Goal: Task Accomplishment & Management: Manage account settings

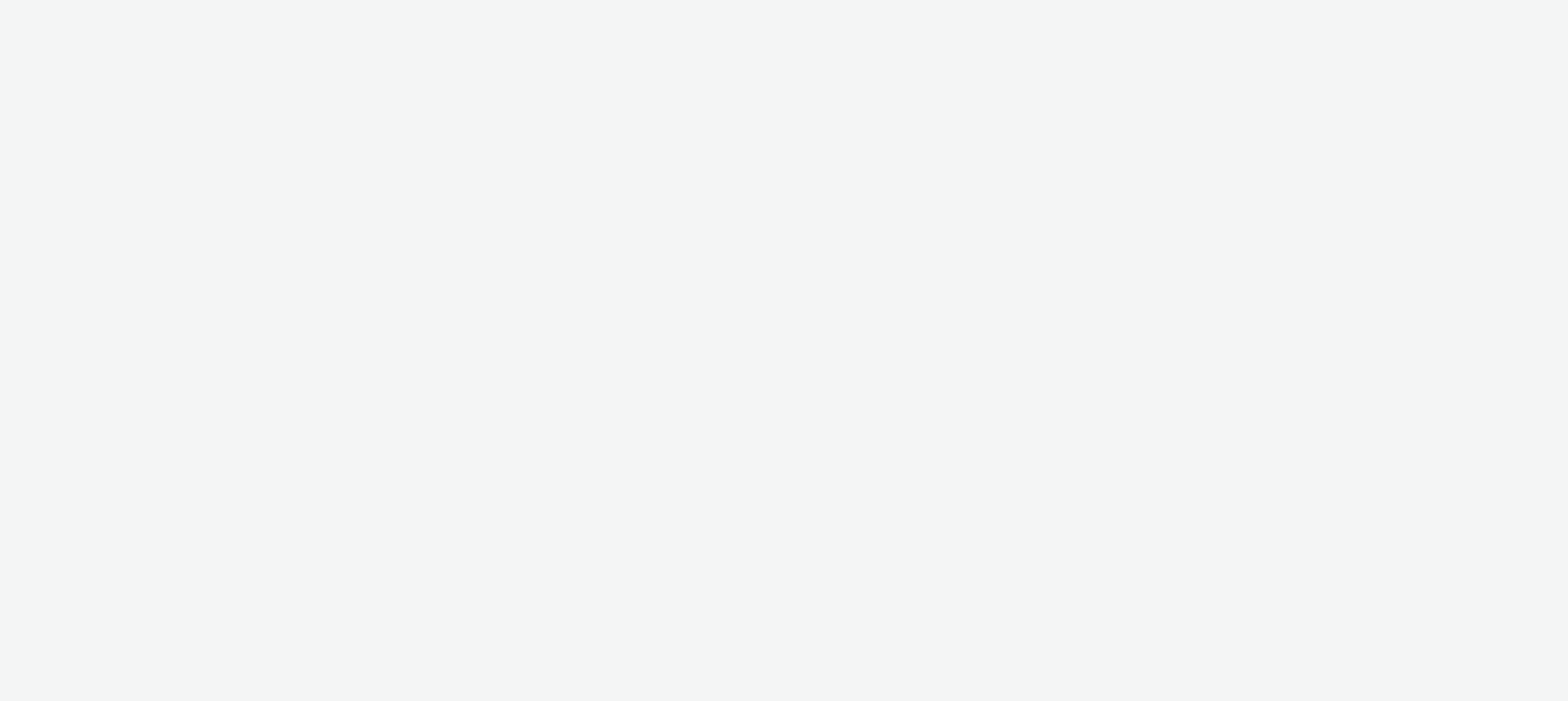
select select "47c37c18-910e-43a3-bb91-a2beb2847406"
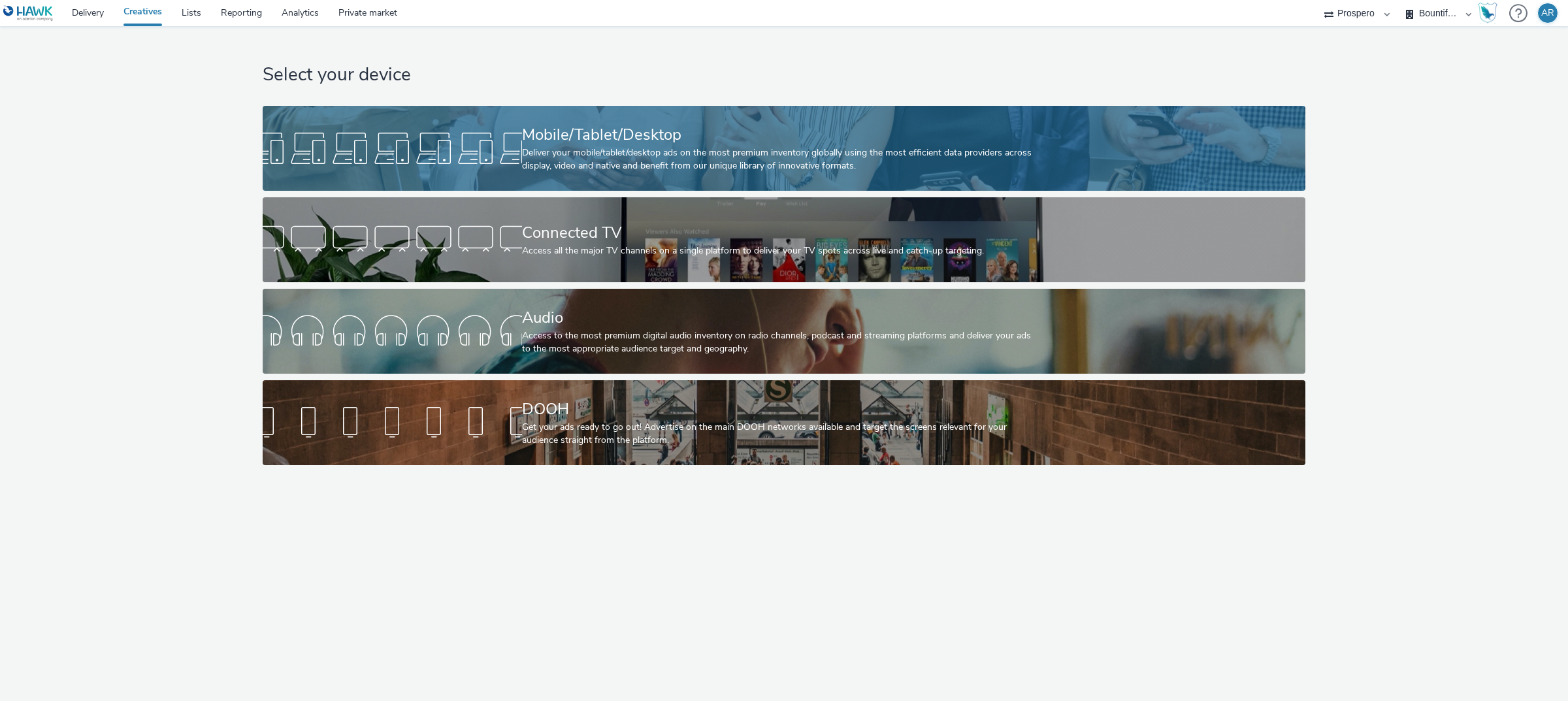
click at [538, 167] on div "Deliver your mobile/tablet/desktop ads on the most premium inventory globally u…" at bounding box center [781, 160] width 519 height 27
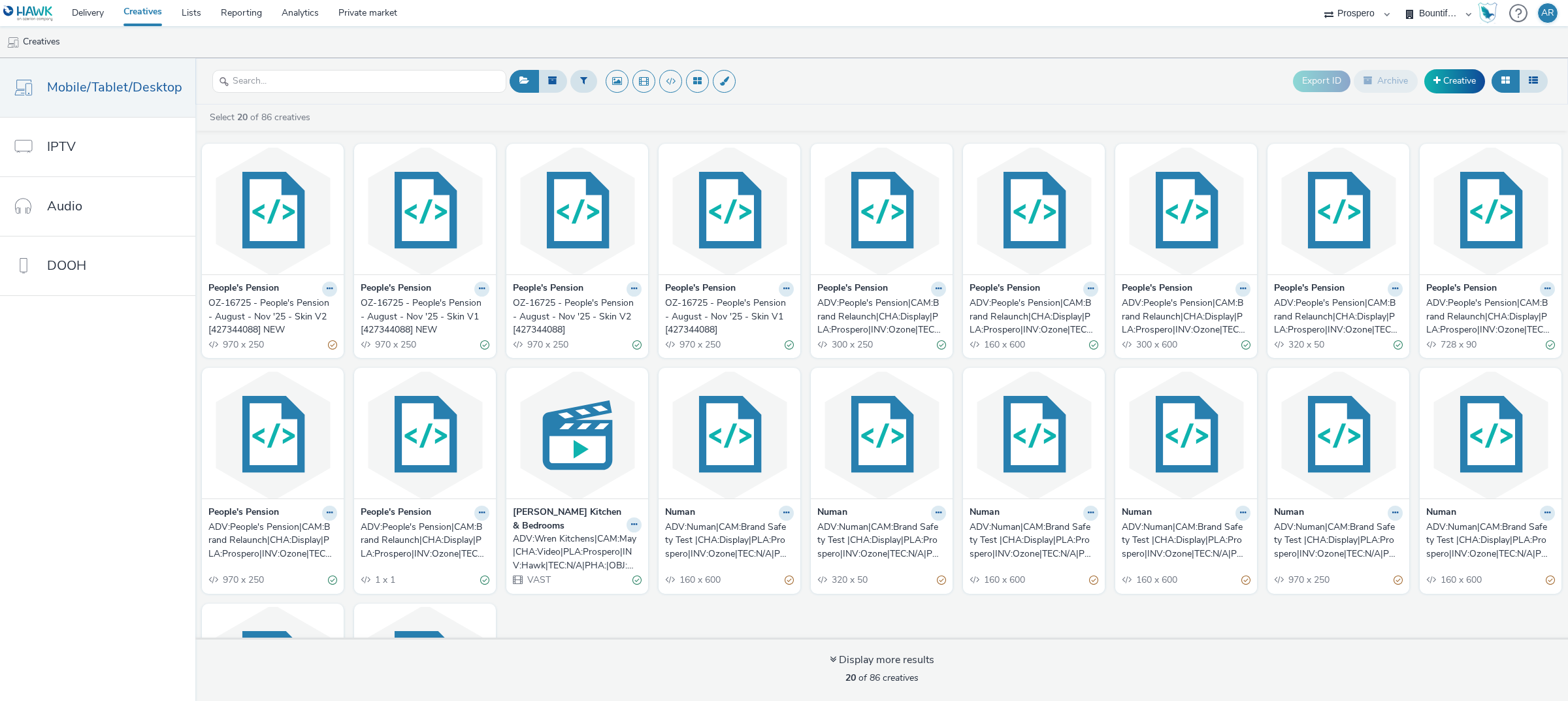
click at [273, 313] on div "OZ-16725 - People's Pension - August - Nov '25 - Skin V2 [427344088] NEW" at bounding box center [269, 317] width 123 height 40
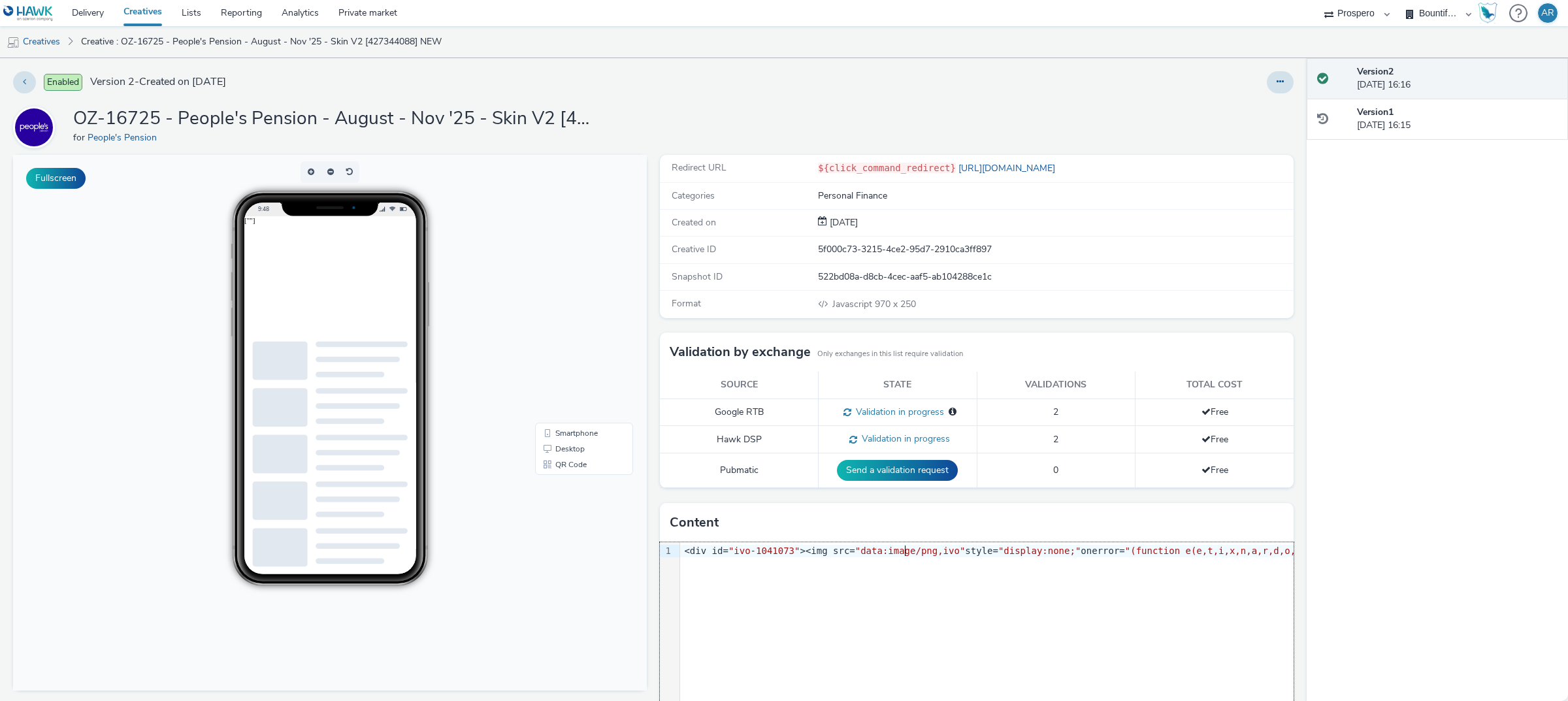
click at [899, 556] on span ""data:image/png,ivo"" at bounding box center [910, 551] width 110 height 10
copy div "<div id= "ivo-1041073" ><img src= "data:image/png,ivo" style= "display:none;" o…"
click at [1276, 85] on icon at bounding box center [1280, 81] width 7 height 9
click at [1235, 106] on link "Edit" at bounding box center [1244, 109] width 98 height 26
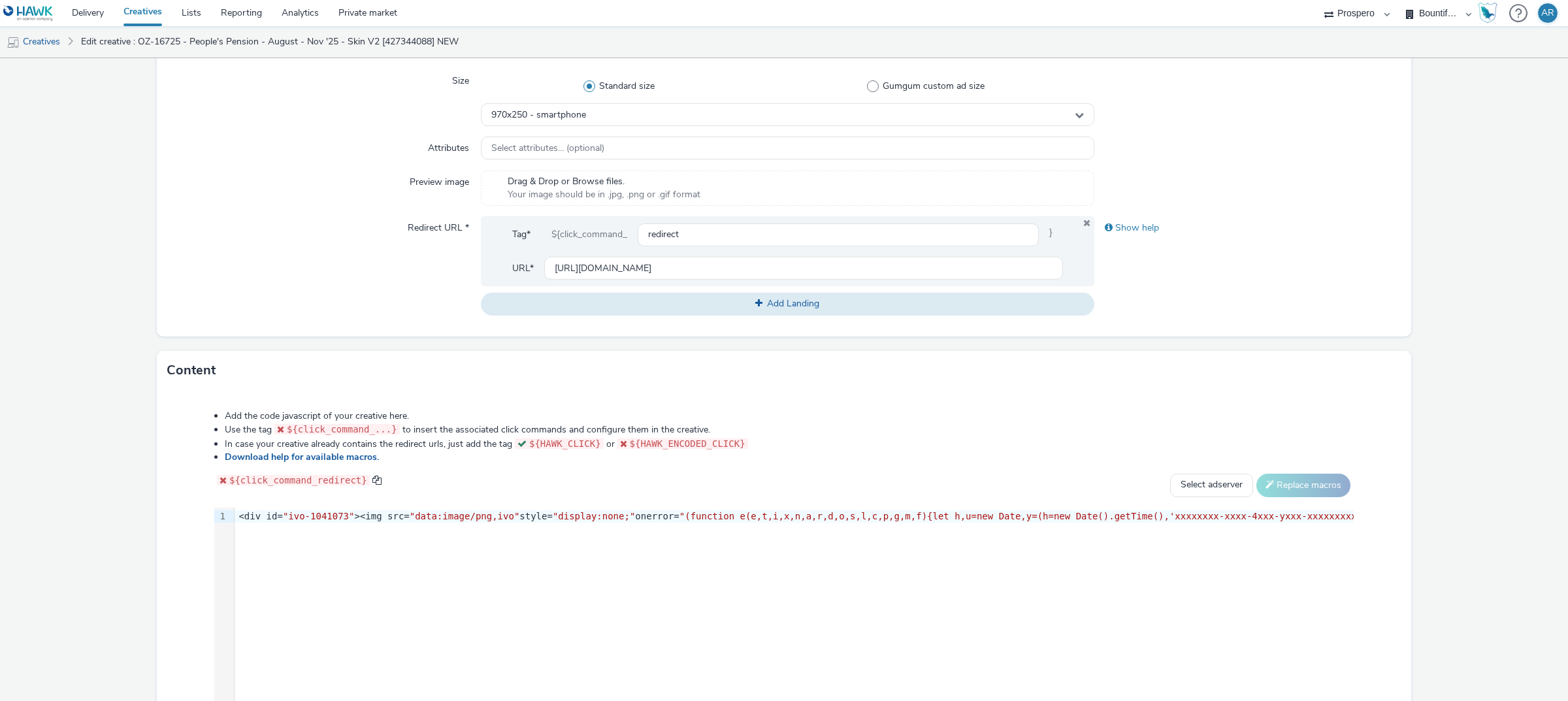
scroll to position [442, 0]
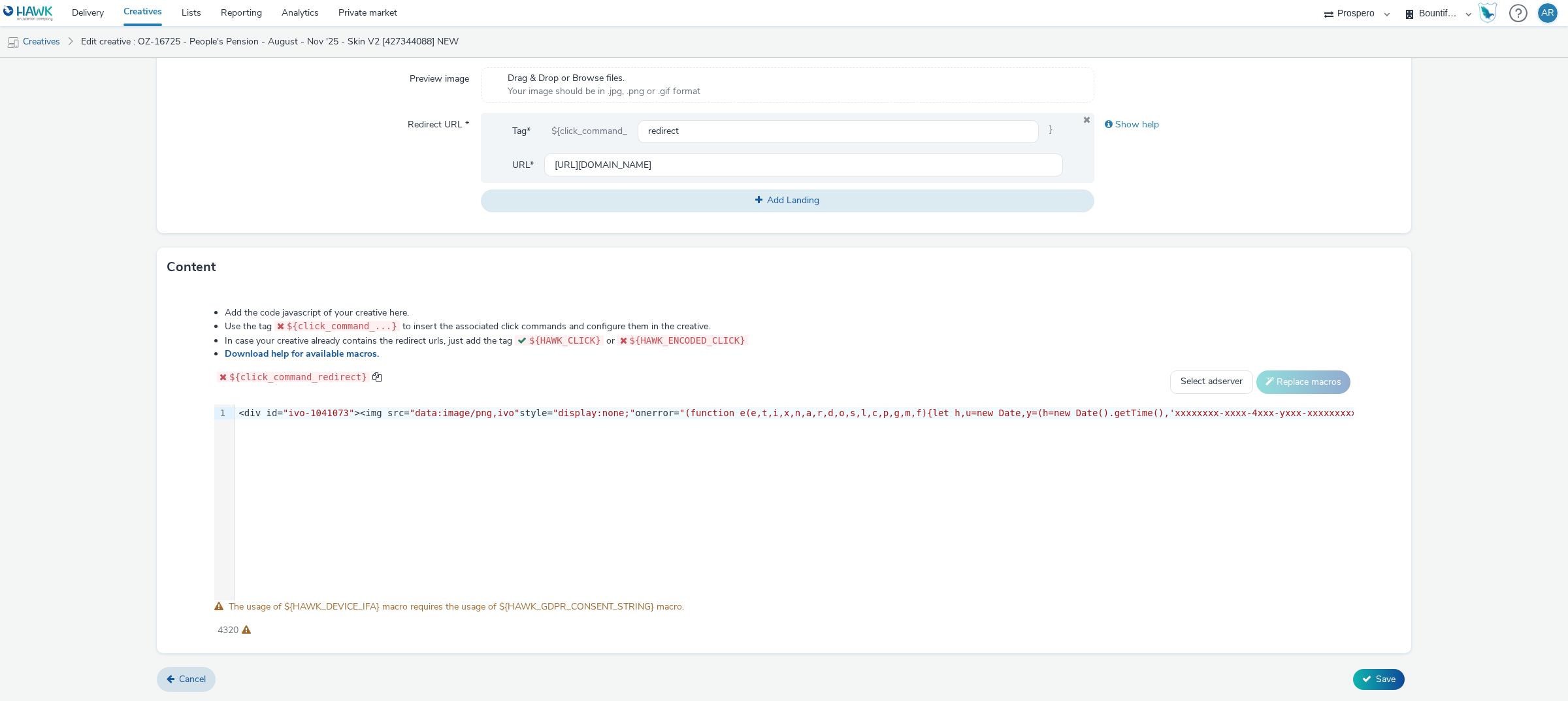
click at [1036, 407] on span "UBLISHER_ID%7D':'${HAWK_PUBLISHER_ID}','$%7BHAWK_PUBLISHER_NAME%7D':'${HAWK_PUB…" at bounding box center [1185, 413] width 2819 height 10
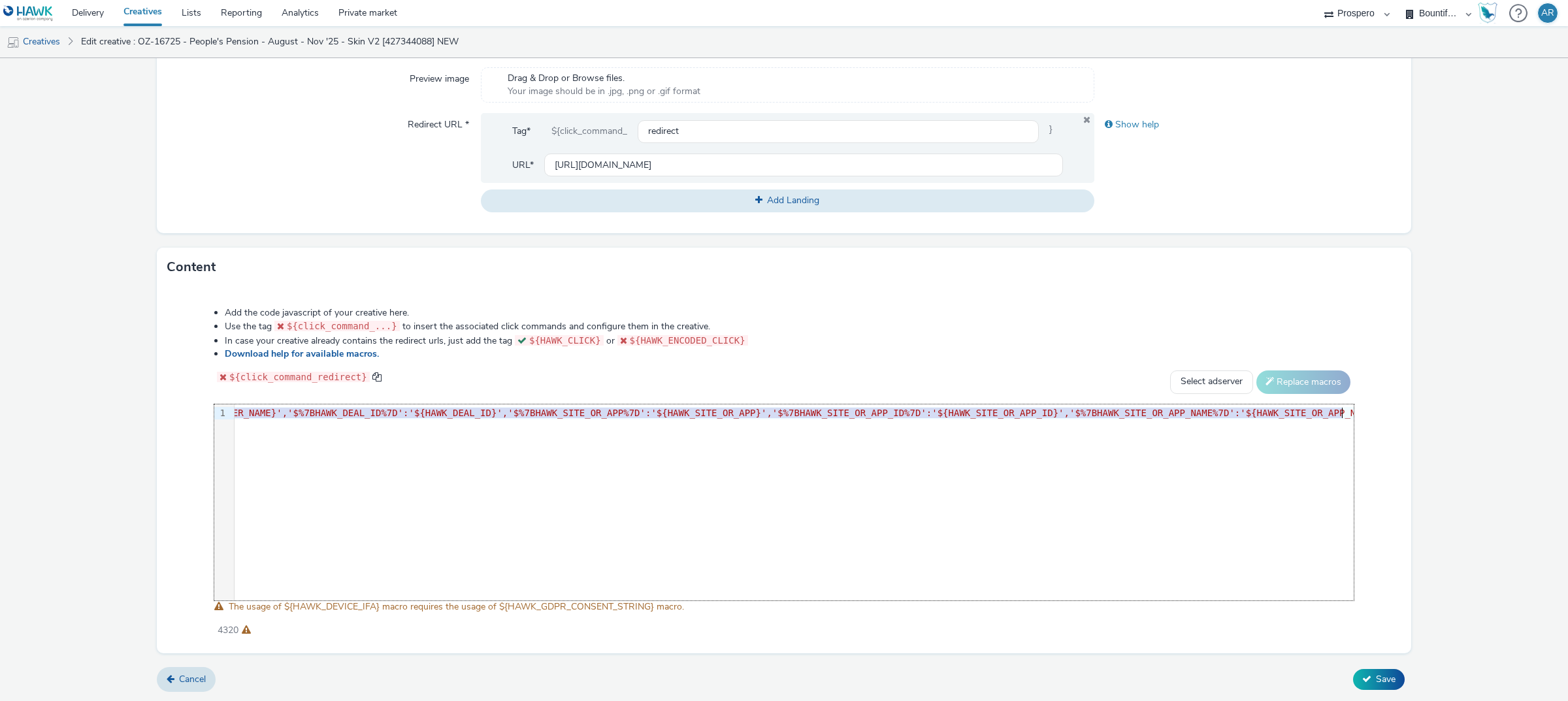
copy div "<div id= "ivo-1041073" ><img src= "data:image/png,ivo" style= "display:none;" o…"
click at [869, 413] on span "UBLISHER_ID%7D':'${HAWK_PUBLISHER_ID}','$%7BHAWK_PUBLISHER_NAME%7D':'${HAWK_PUB…" at bounding box center [1185, 413] width 2819 height 10
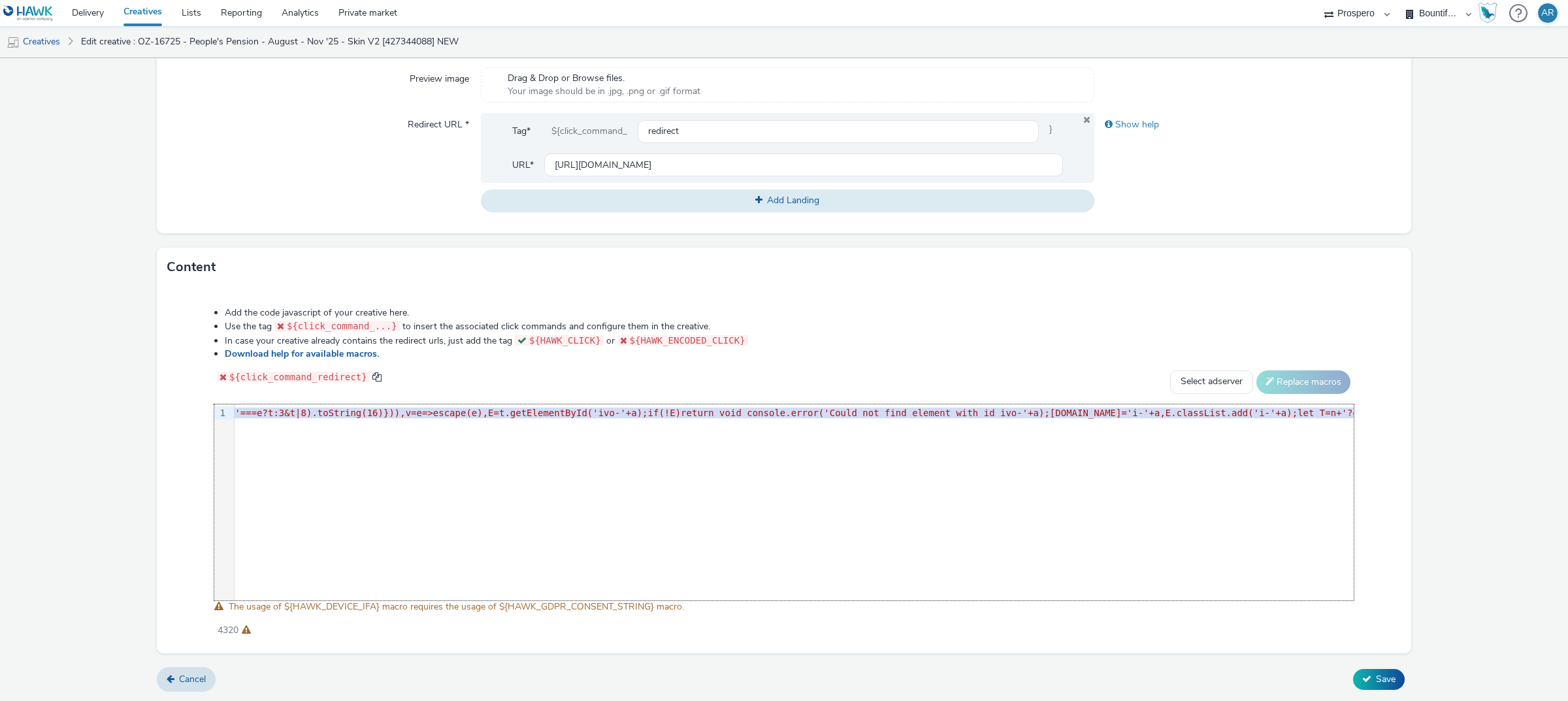
copy div "<div id= "ivo-1041073" ><img src= "data:image/png,ivo" style= "display:none;" o…"
click at [50, 40] on link "Creatives" at bounding box center [33, 41] width 66 height 31
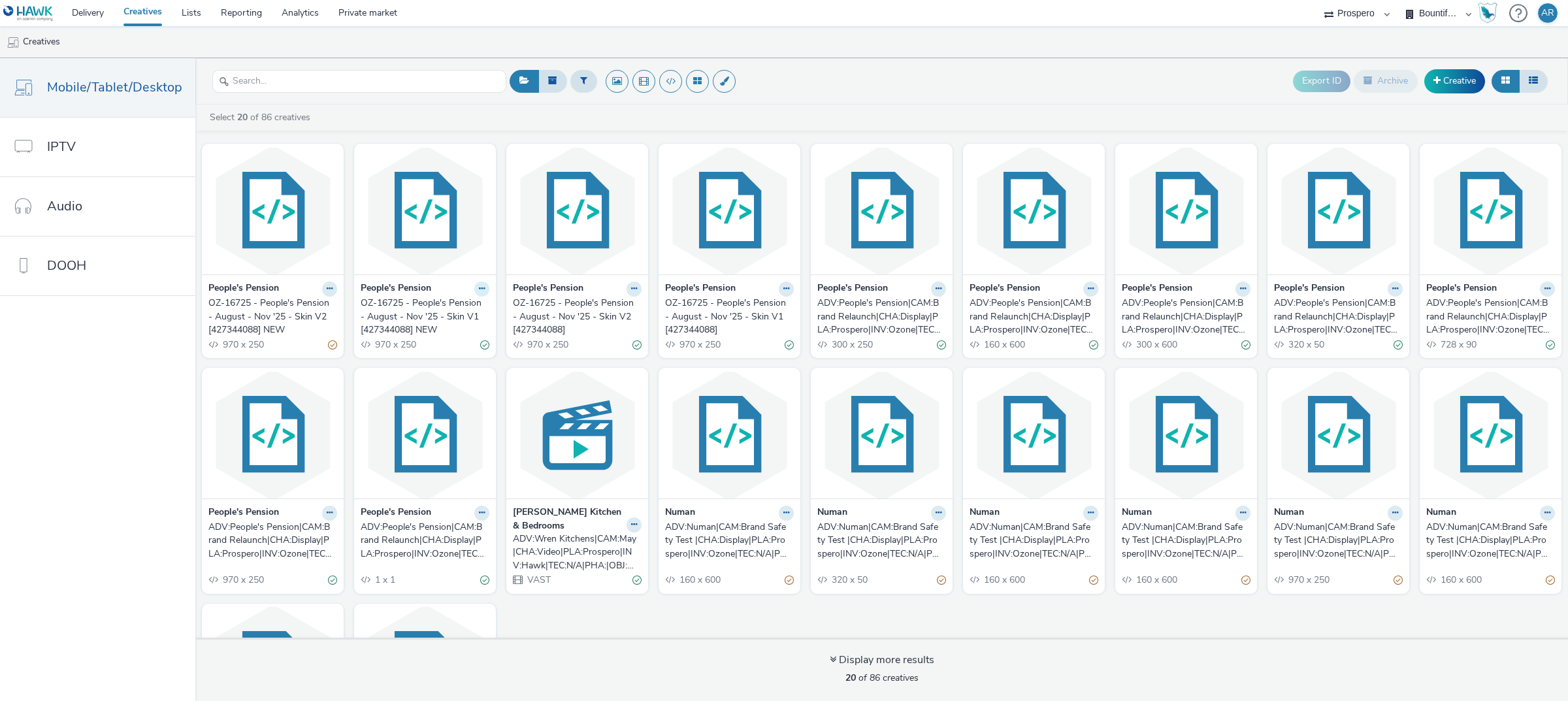
click at [479, 292] on icon at bounding box center [482, 288] width 6 height 8
click at [444, 313] on link "Edit" at bounding box center [440, 312] width 98 height 26
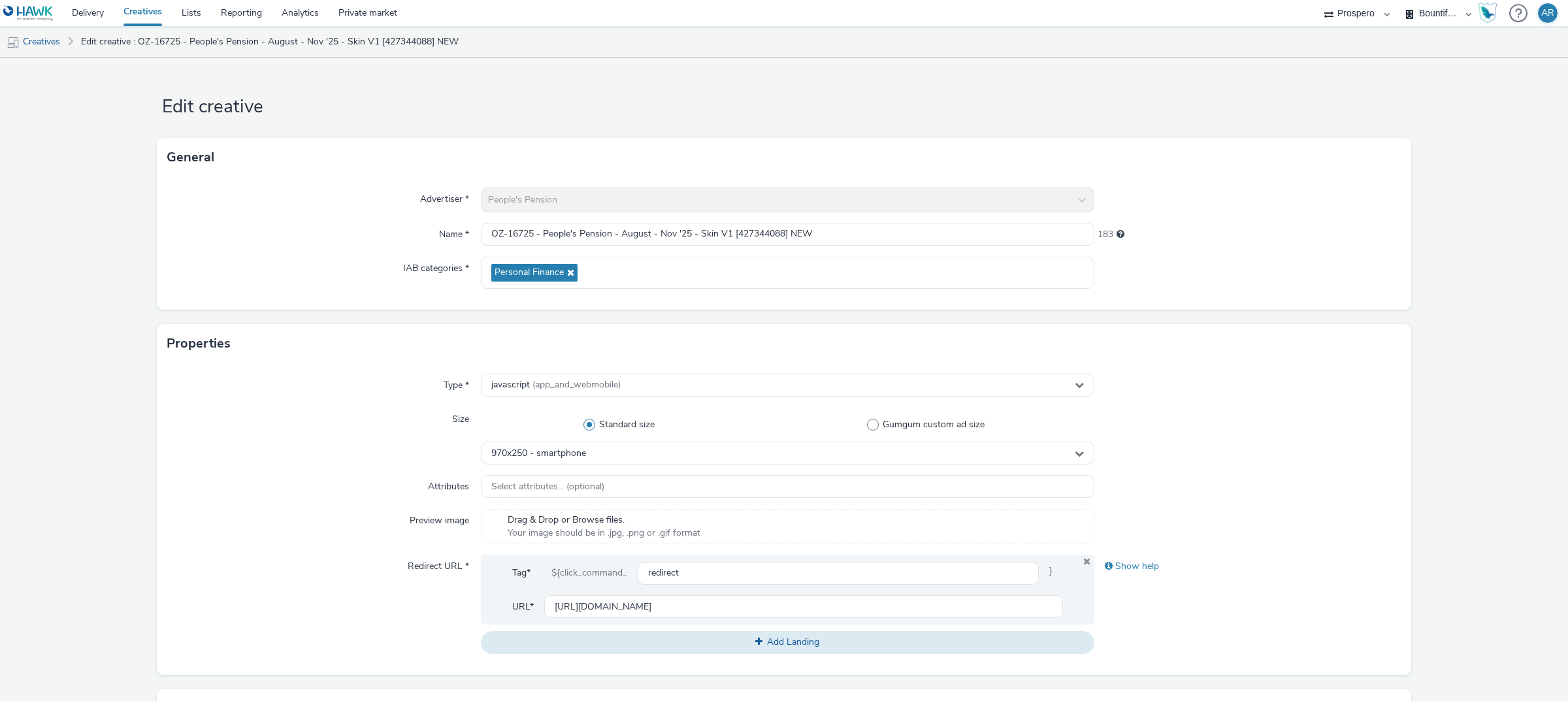
click at [1219, 313] on form "Edit creative General Advertiser * People's Pension Name * OZ-16725 - People's …" at bounding box center [784, 600] width 1568 height 1085
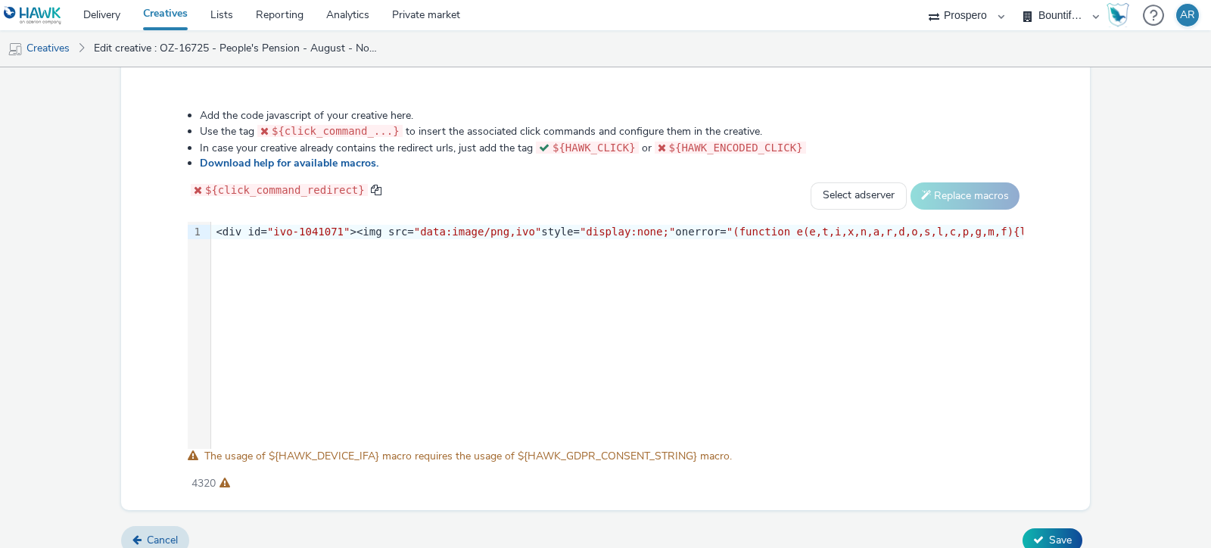
scroll to position [774, 0]
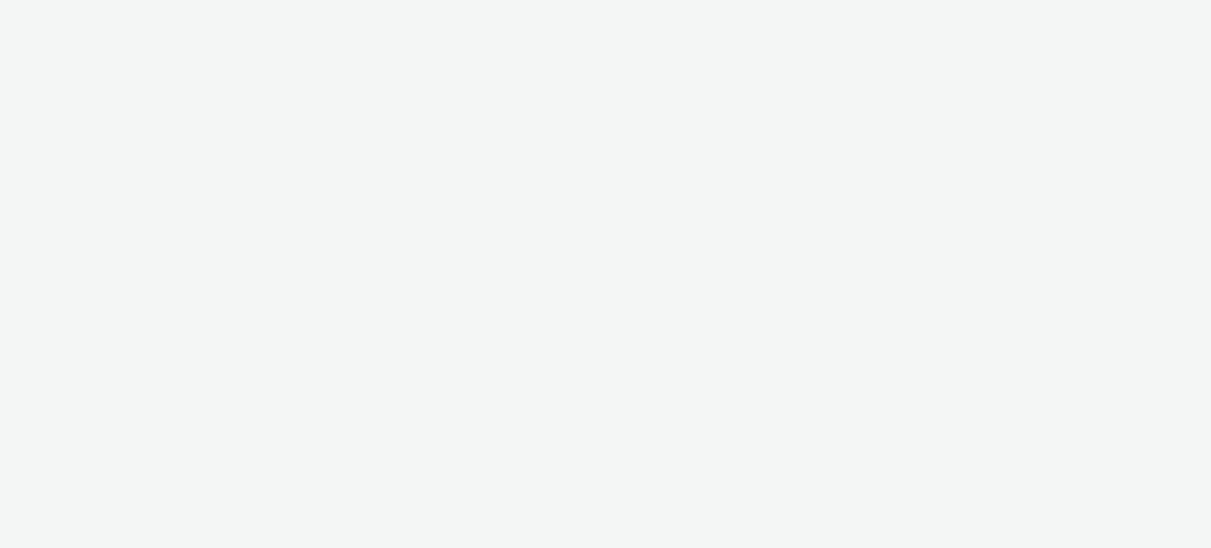
select select "47c37c18-910e-43a3-bb91-a2beb2847406"
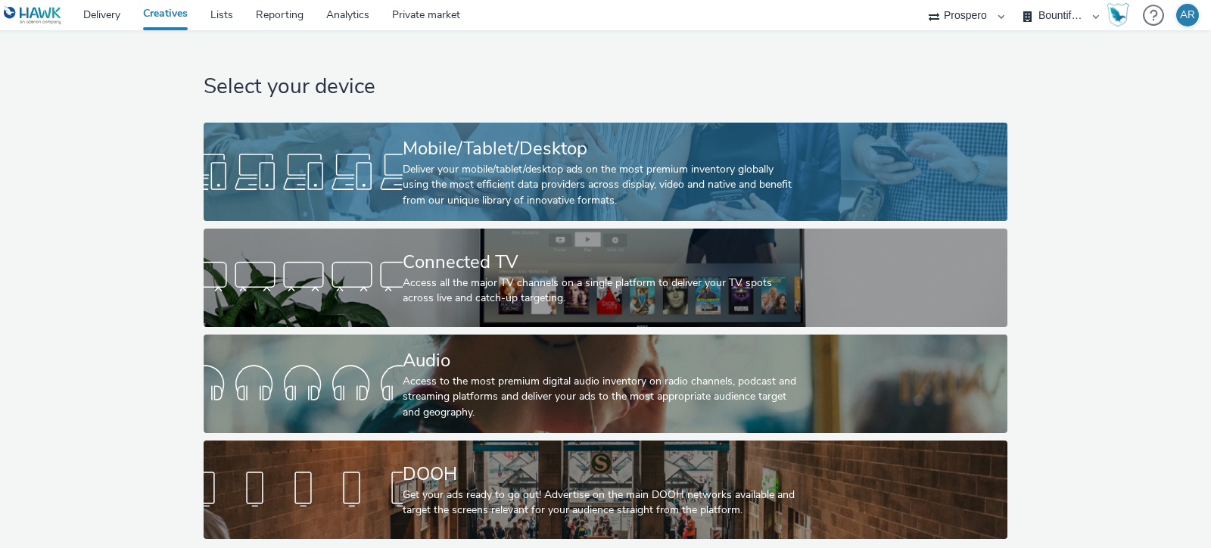
click at [484, 162] on div "Deliver your mobile/tablet/desktop ads on the most premium inventory globally u…" at bounding box center [602, 185] width 399 height 46
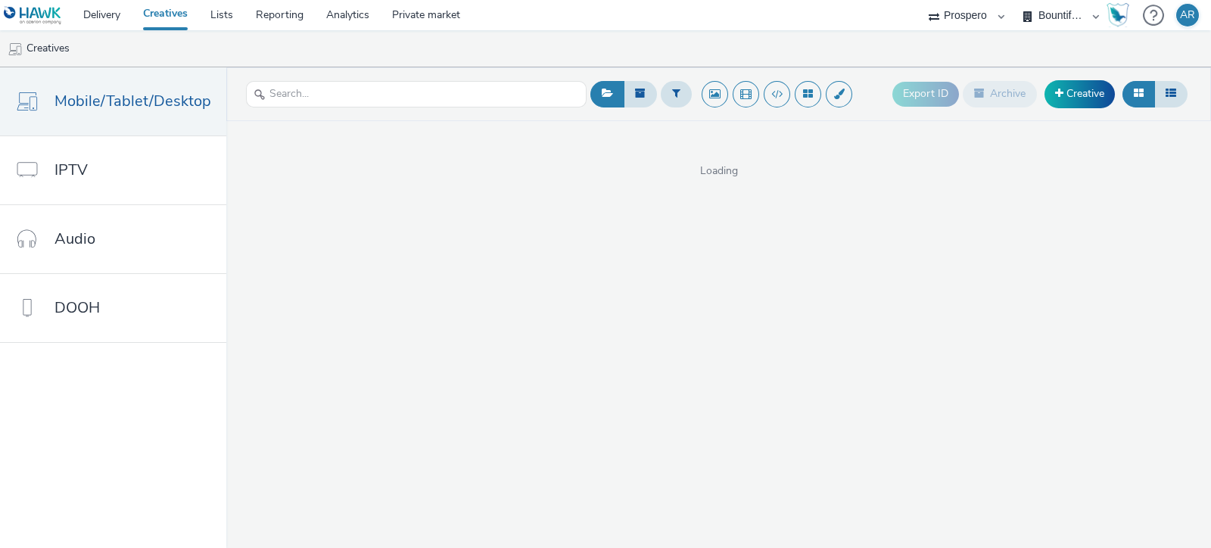
click at [711, 167] on span "Loading" at bounding box center [718, 170] width 985 height 15
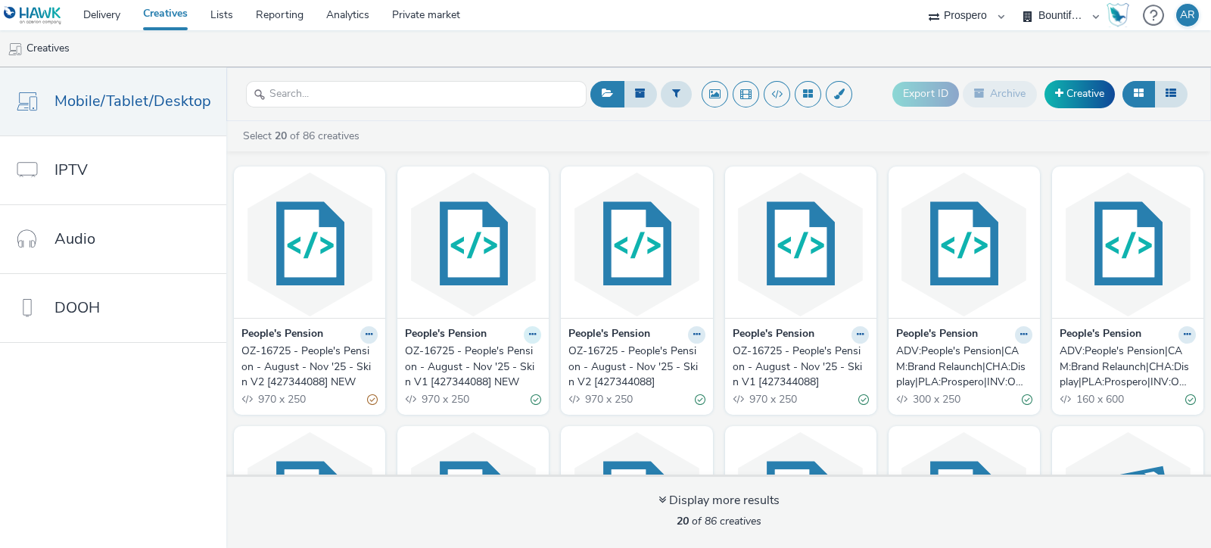
click at [541, 340] on button at bounding box center [532, 334] width 17 height 17
click at [530, 369] on link "Edit" at bounding box center [485, 361] width 114 height 30
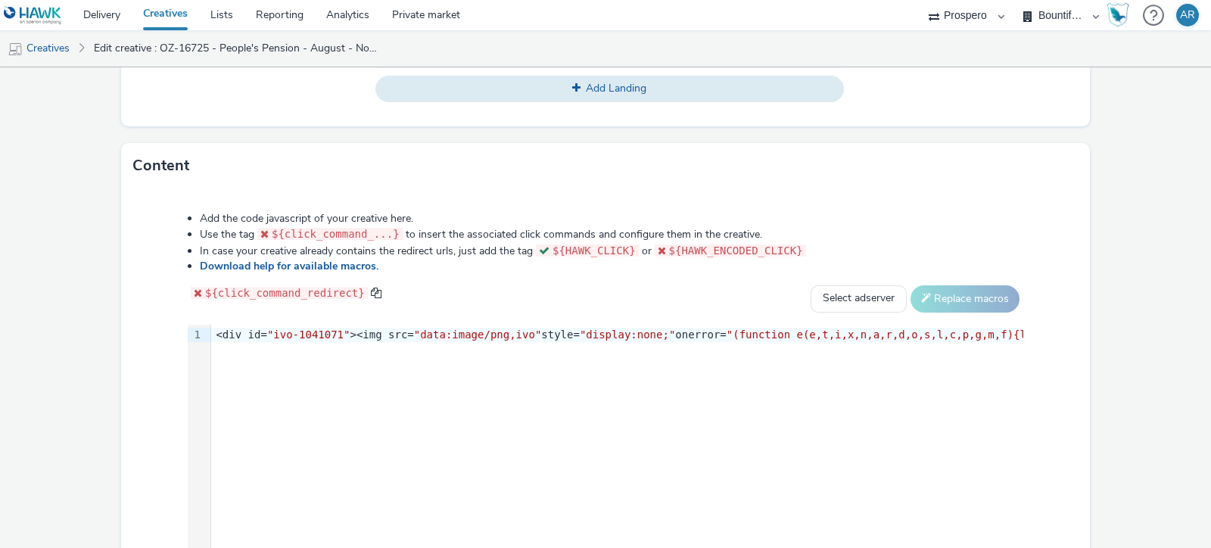
scroll to position [673, 0]
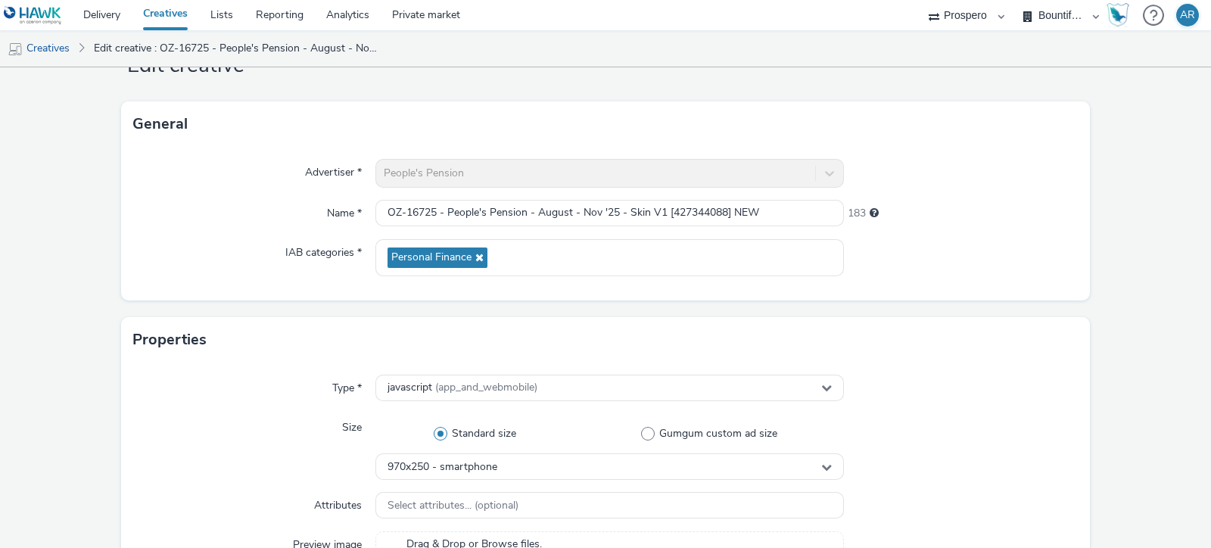
scroll to position [0, 0]
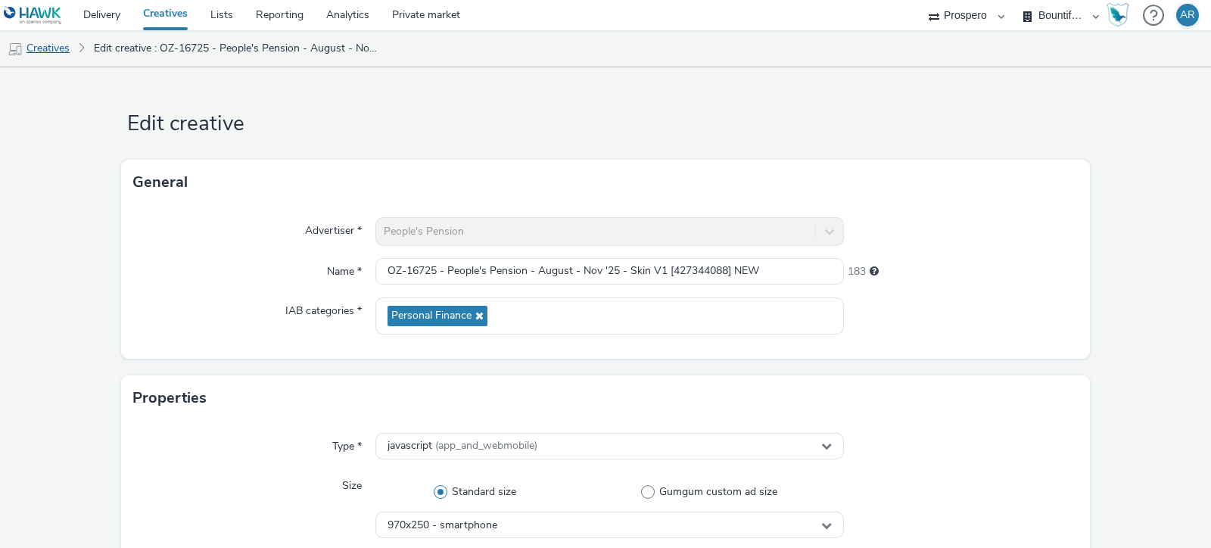
click at [64, 42] on link "Creatives" at bounding box center [38, 48] width 77 height 36
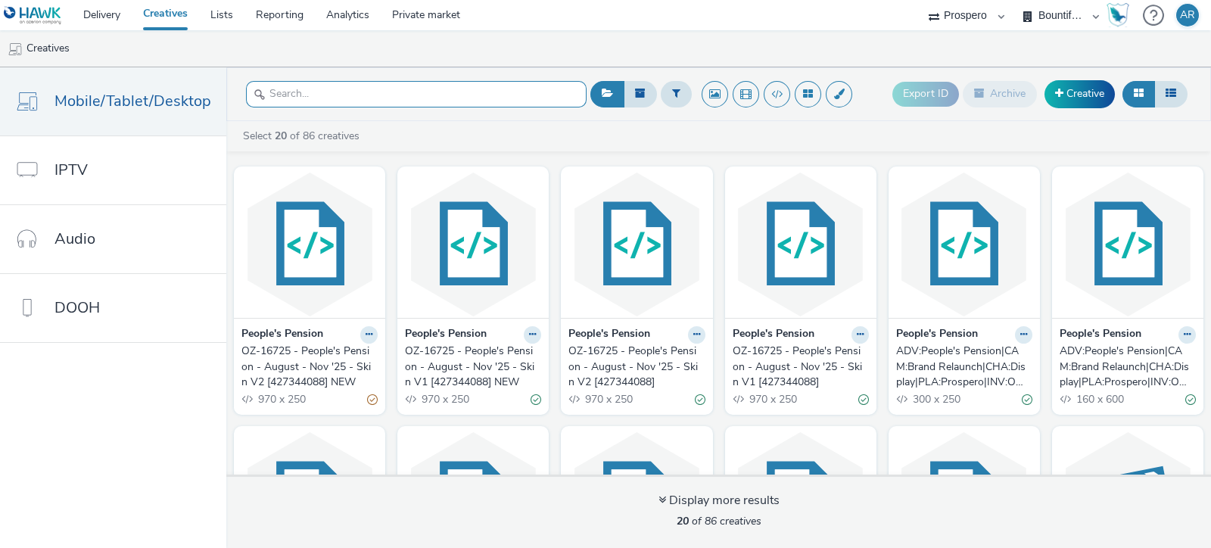
click at [312, 96] on input "text" at bounding box center [416, 94] width 341 height 26
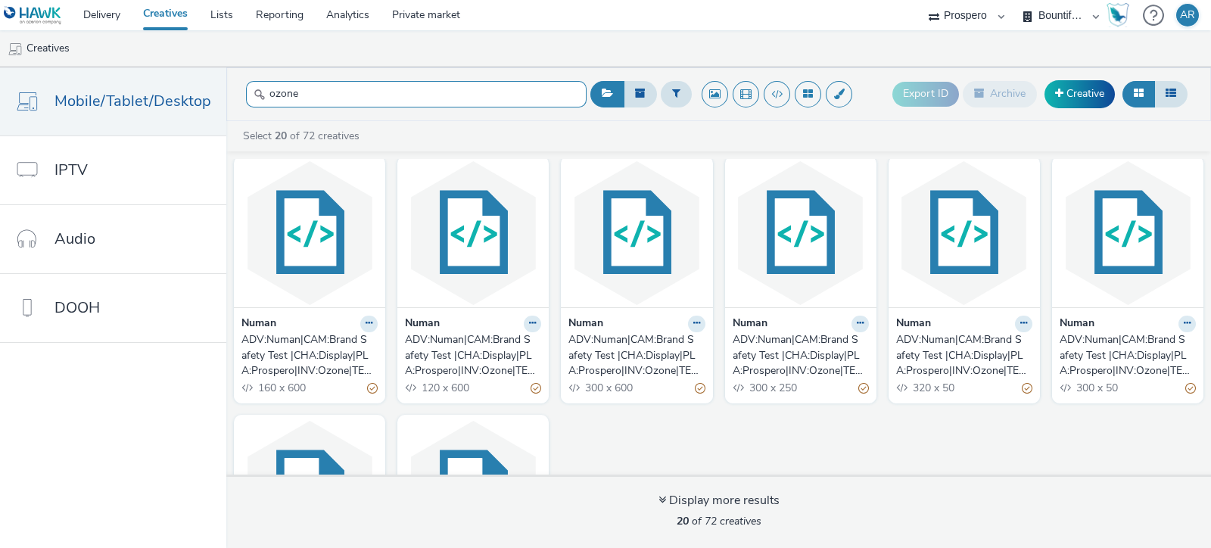
scroll to position [722, 0]
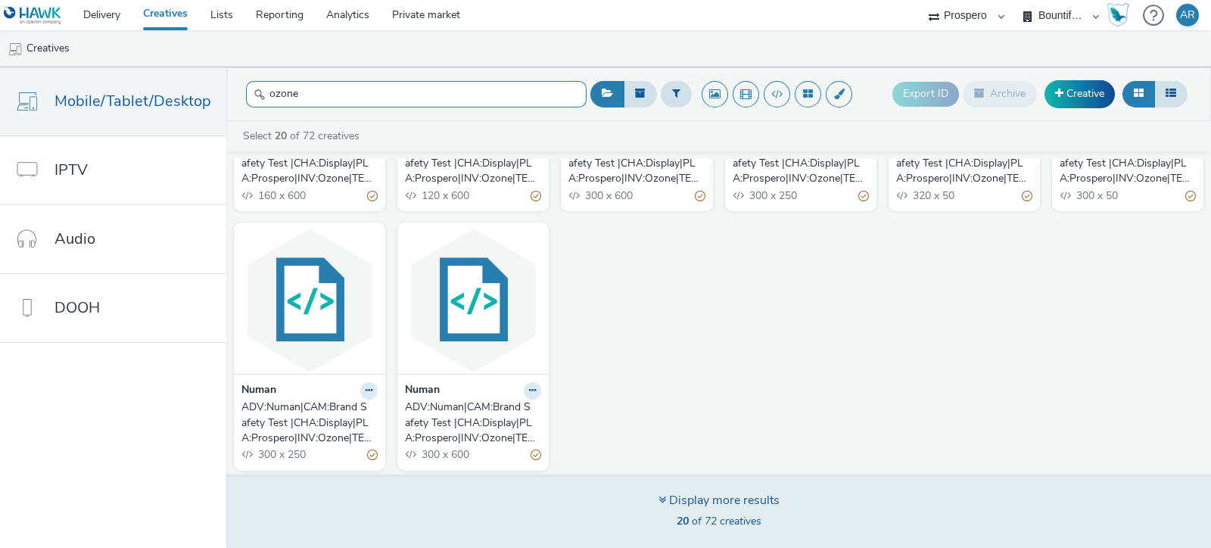
type input "ozone"
click at [666, 514] on div "20 of 72 creatives" at bounding box center [719, 521] width 121 height 15
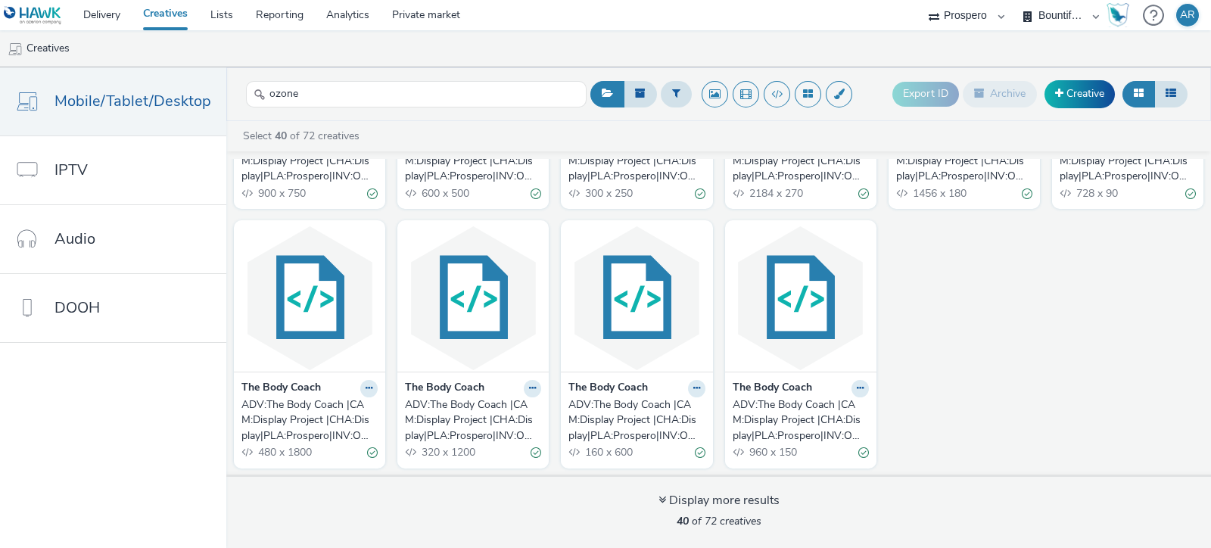
scroll to position [1713, 0]
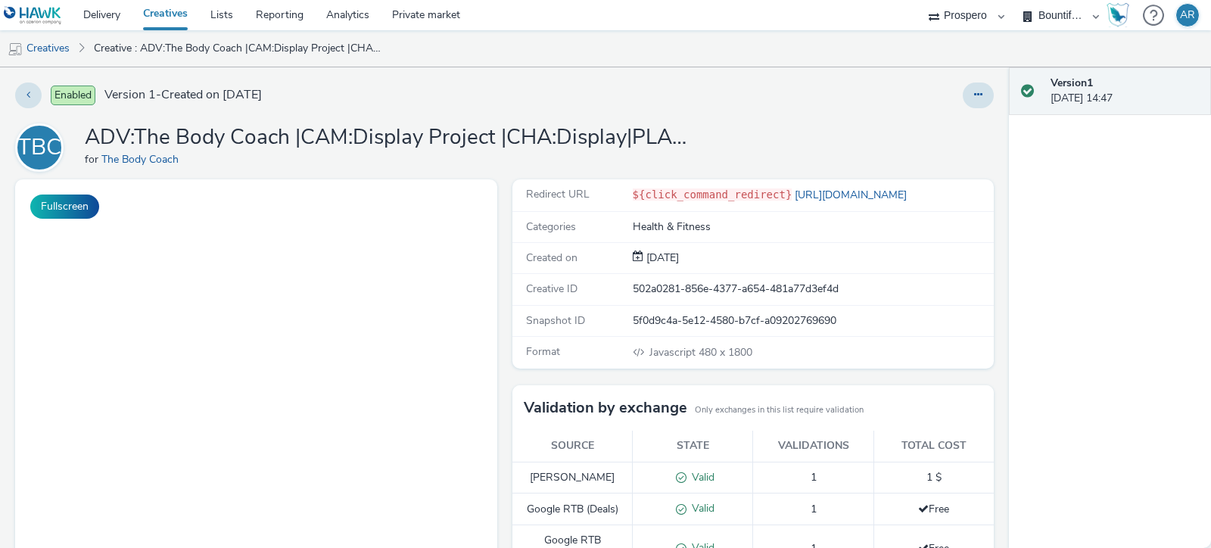
select select "47c37c18-910e-43a3-bb91-a2beb2847406"
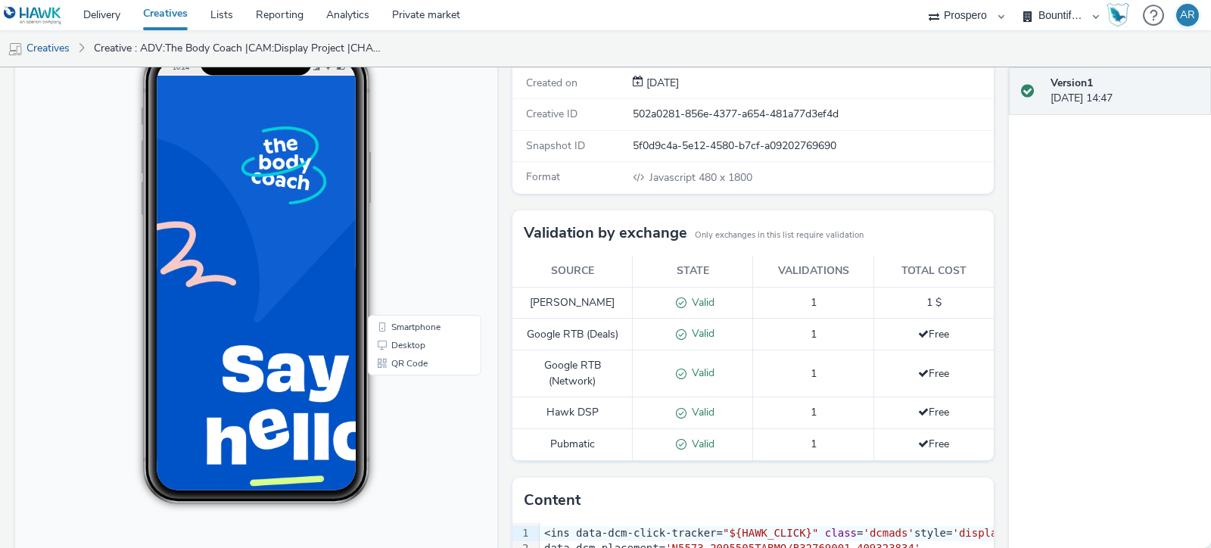
scroll to position [176, 0]
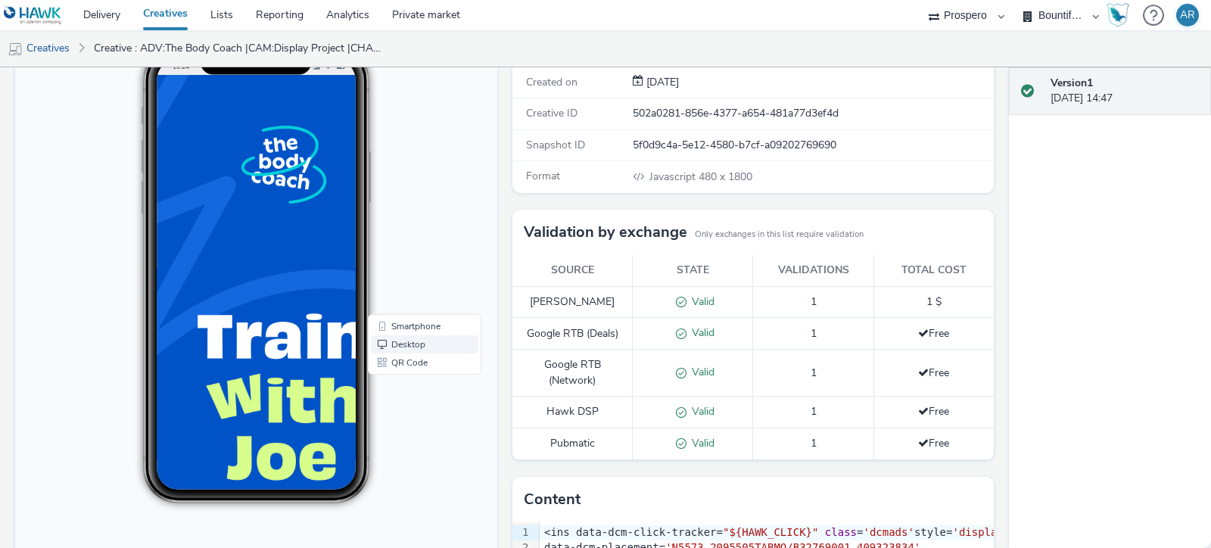
click at [397, 338] on link "Desktop" at bounding box center [424, 344] width 107 height 18
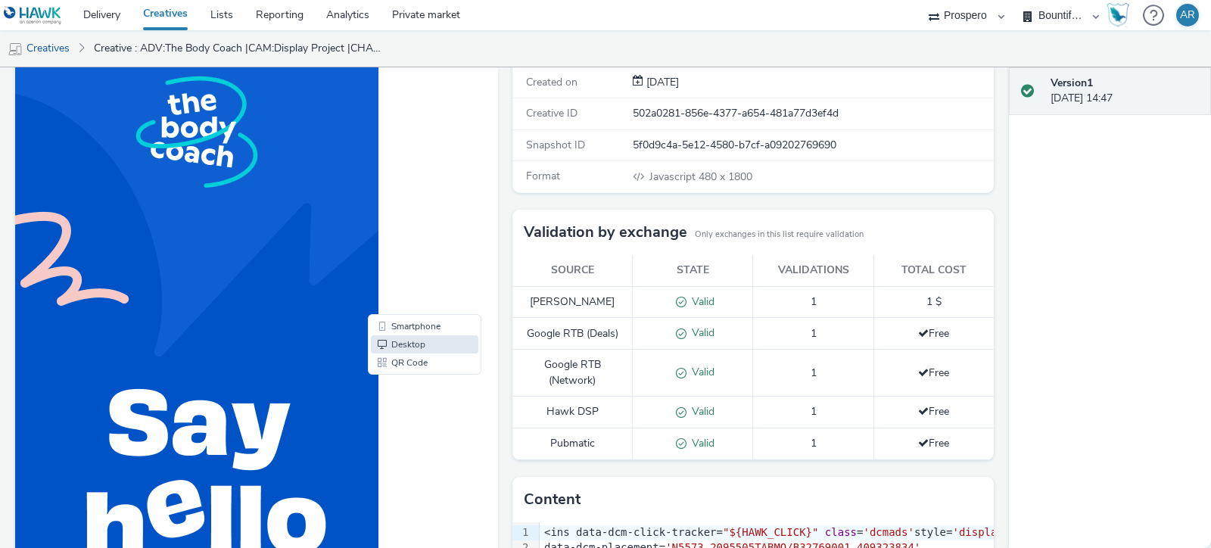
scroll to position [0, 0]
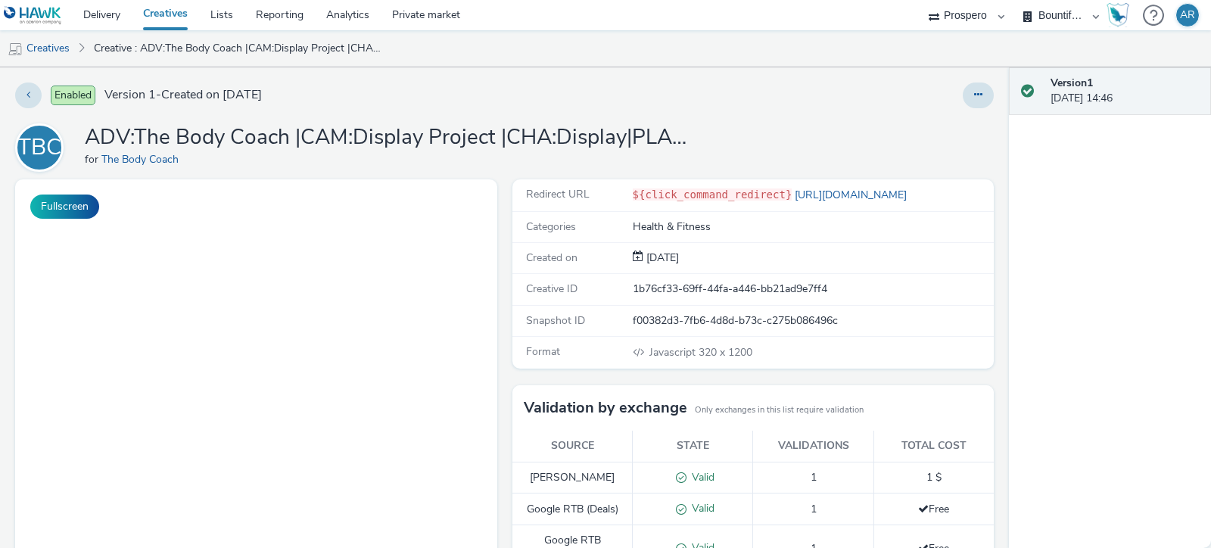
select select "47c37c18-910e-43a3-bb91-a2beb2847406"
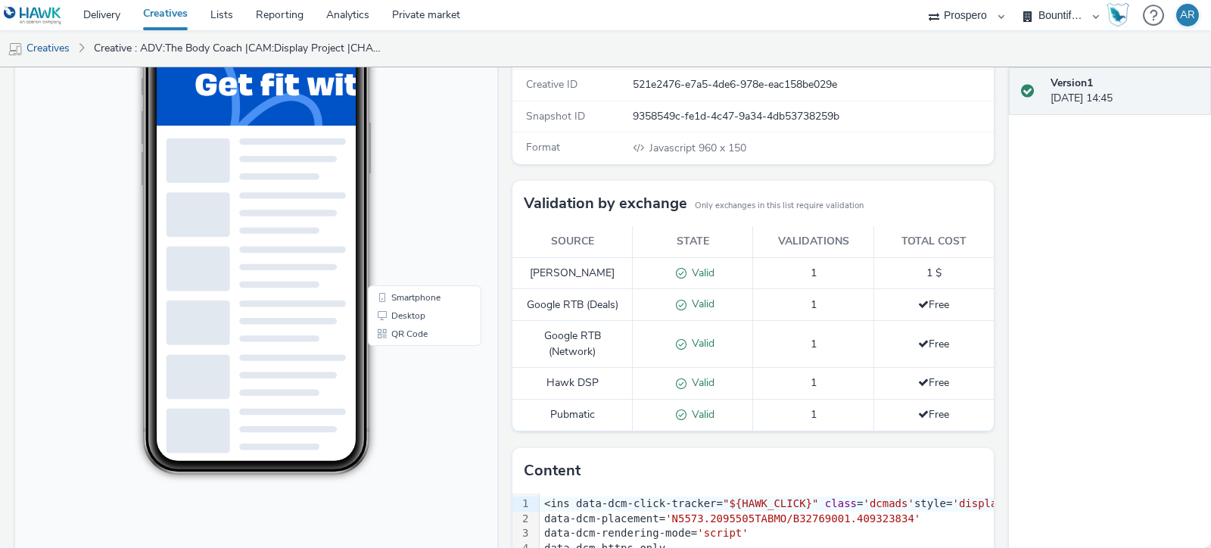
scroll to position [391, 0]
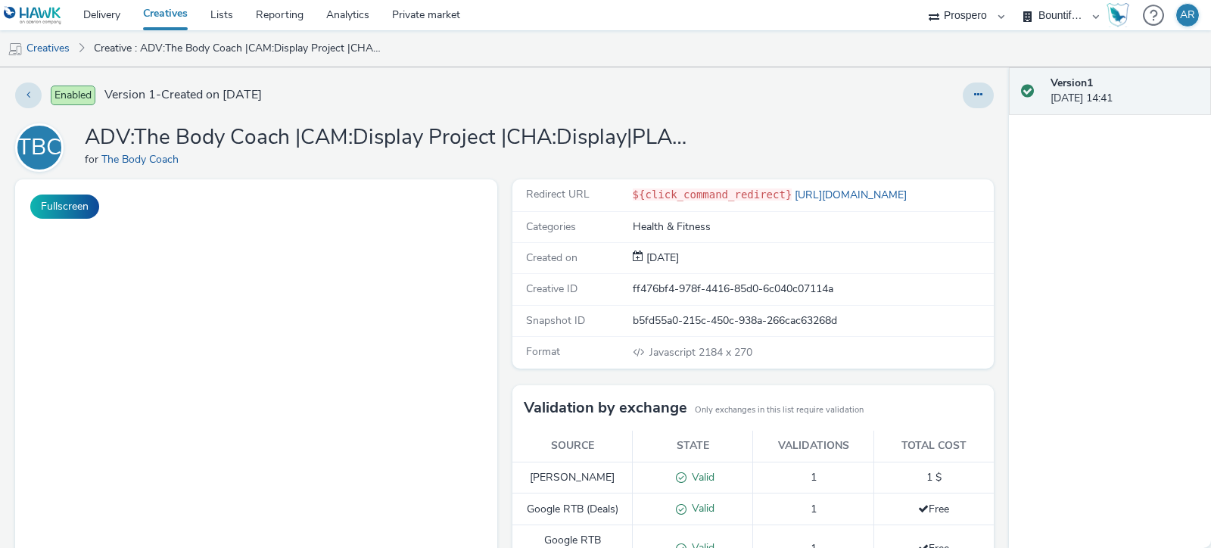
select select "47c37c18-910e-43a3-bb91-a2beb2847406"
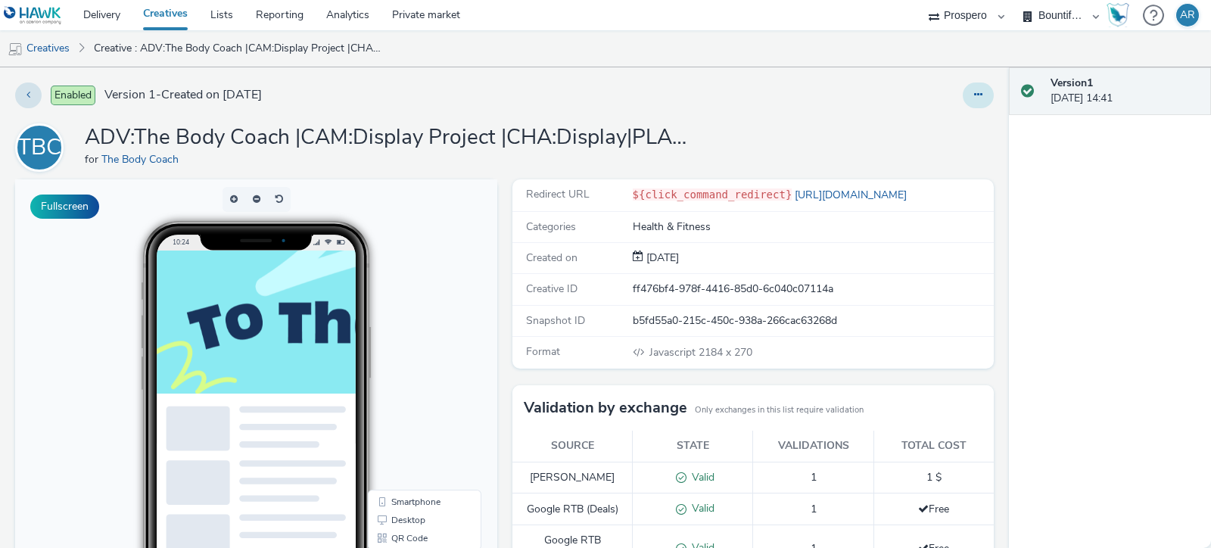
click at [974, 98] on icon at bounding box center [978, 94] width 8 height 11
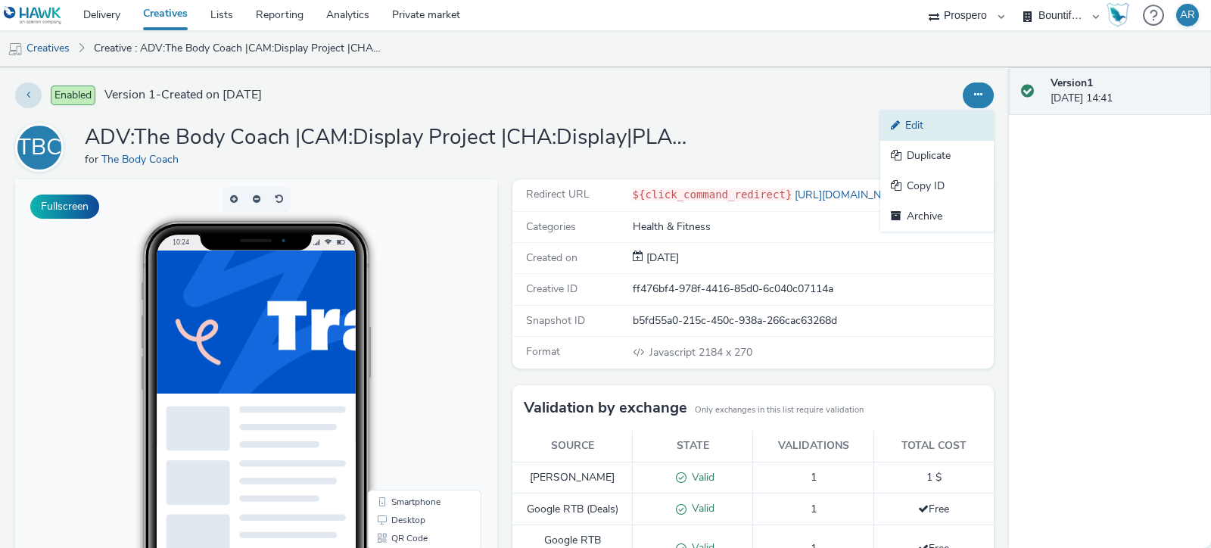
click at [908, 123] on link "Edit" at bounding box center [937, 126] width 114 height 30
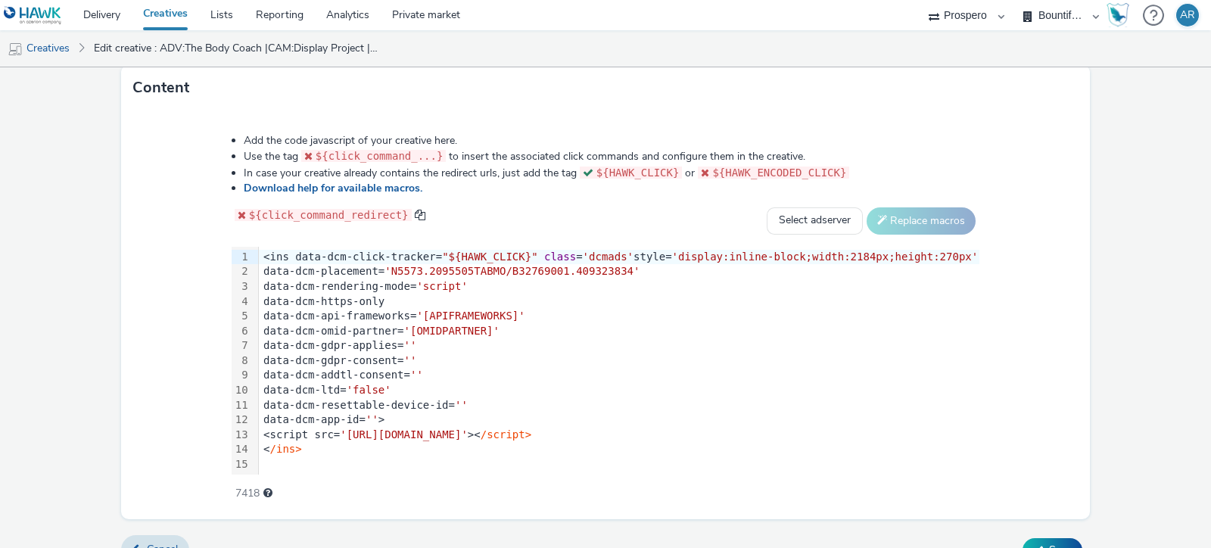
scroll to position [1, 0]
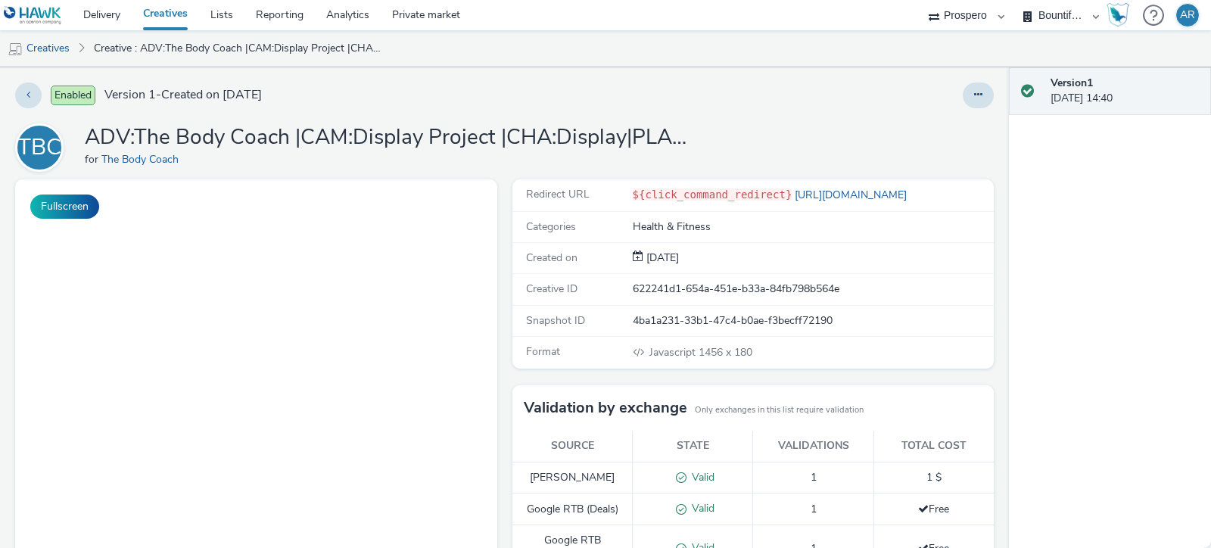
select select "47c37c18-910e-43a3-bb91-a2beb2847406"
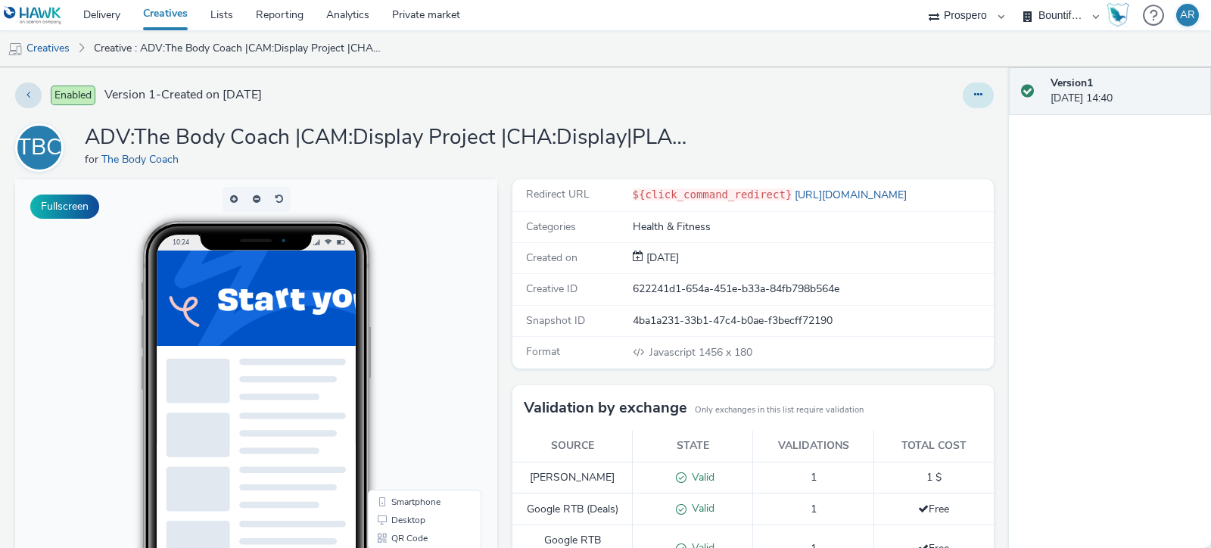
click at [963, 95] on button at bounding box center [978, 96] width 31 height 26
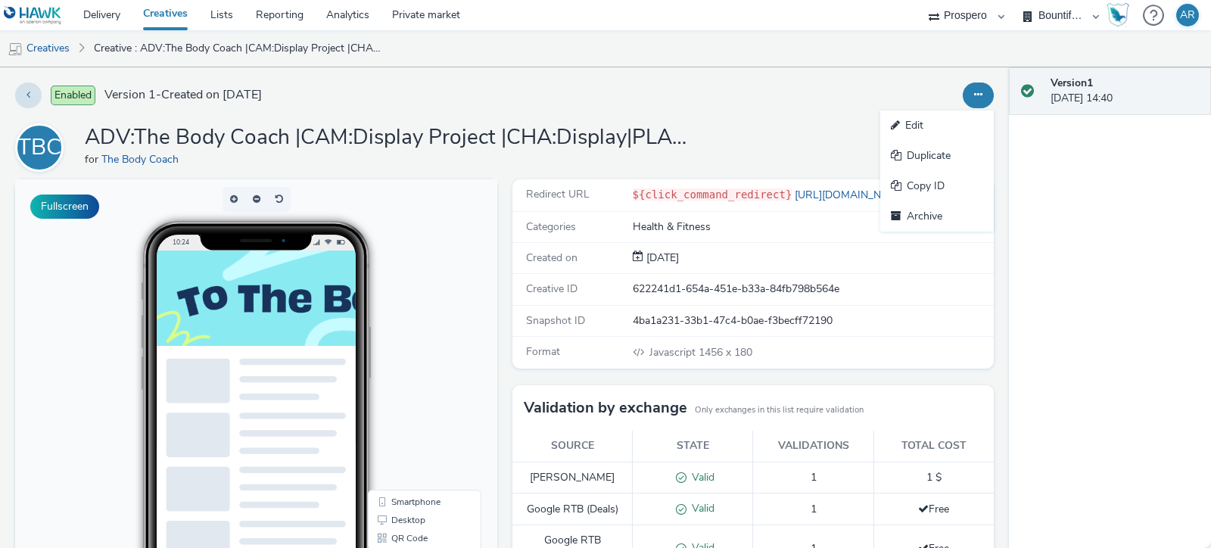
click at [776, 114] on div "Enabled Version 1 - Created on 09 December 2024 Edit Duplicate Copy ID Archive …" at bounding box center [504, 307] width 1009 height 481
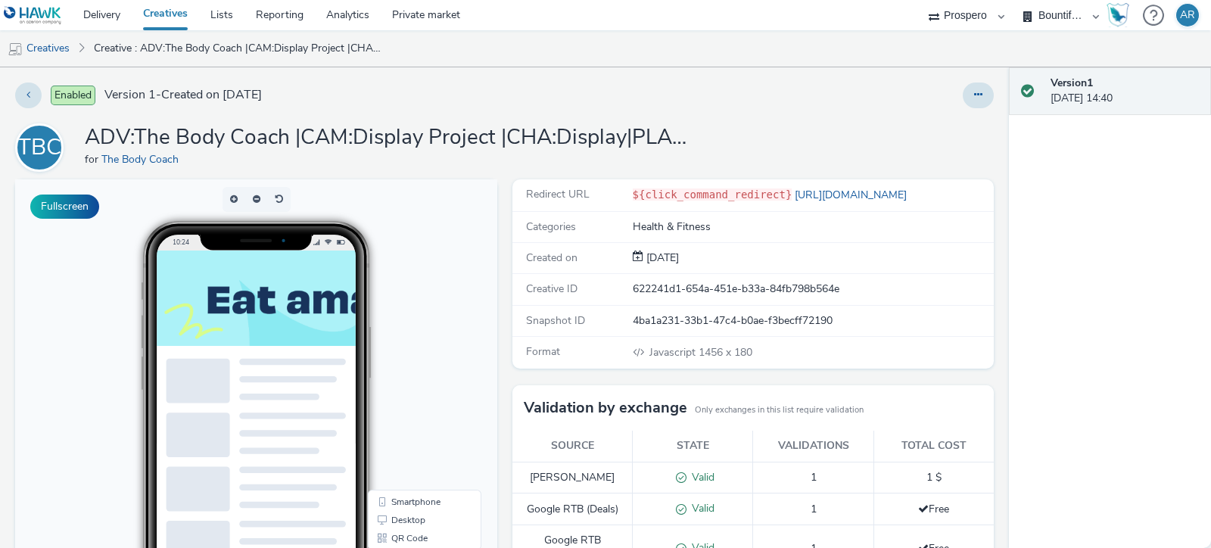
click at [959, 112] on div "Enabled Version 1 - Created on 09 December 2024 TBC ADV:The Body Coach |CAM:Dis…" at bounding box center [504, 307] width 1009 height 481
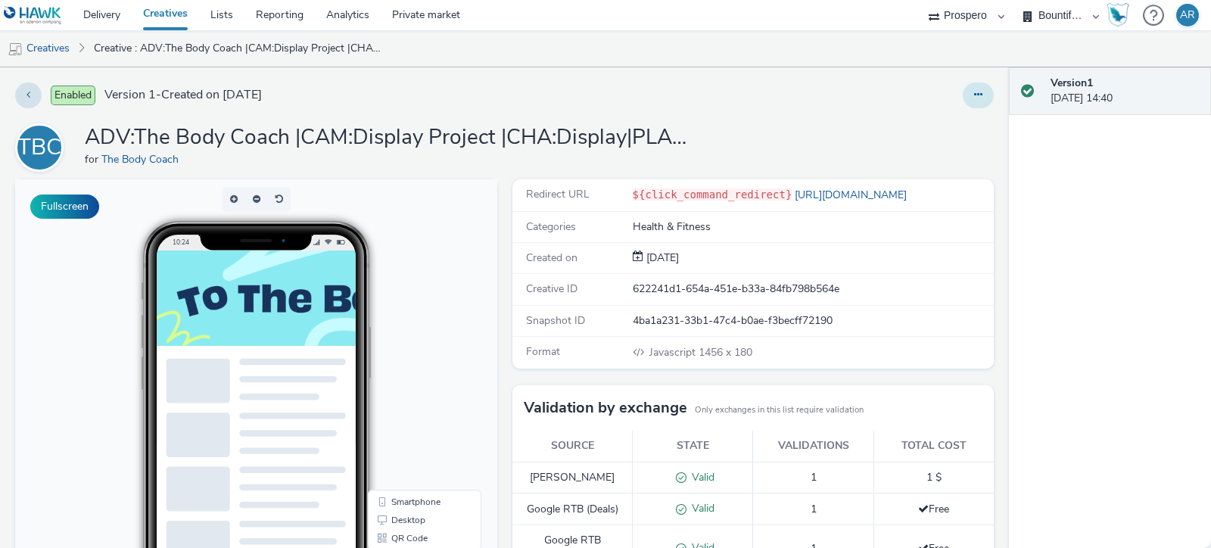
click at [974, 95] on icon at bounding box center [978, 94] width 8 height 11
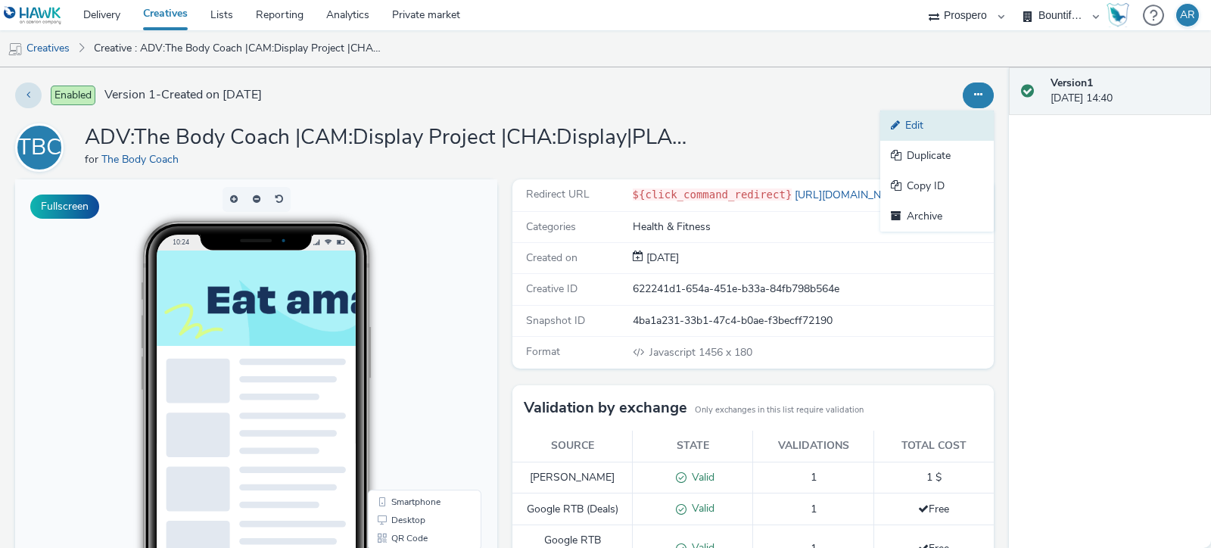
click at [958, 119] on link "Edit" at bounding box center [937, 126] width 114 height 30
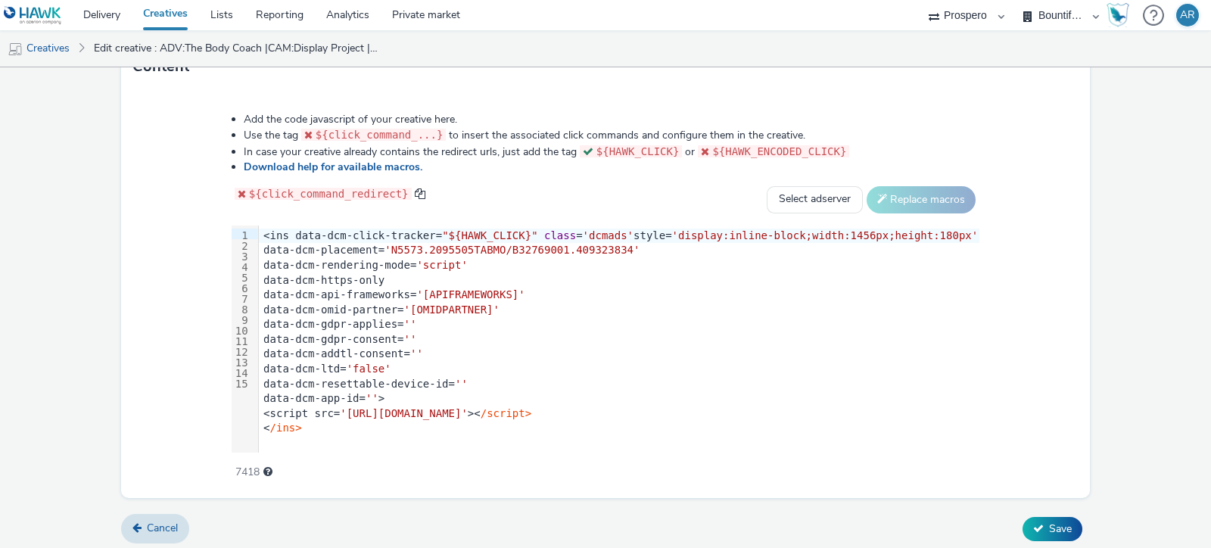
scroll to position [1, 0]
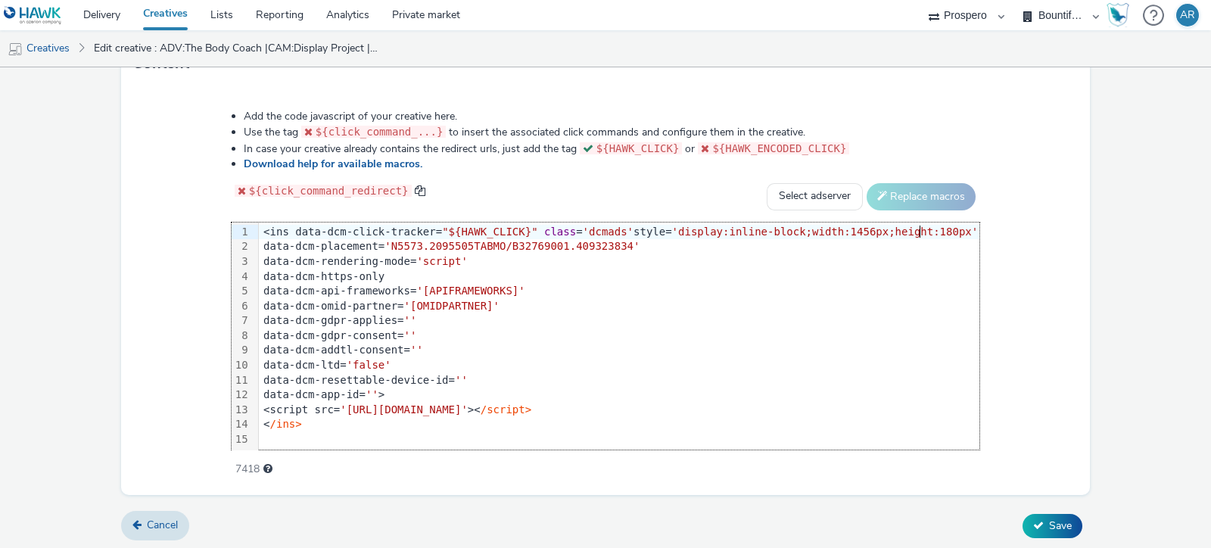
click at [1057, 226] on div "Add the code javascript of your creative here. Use the tag ${click_command_...}…" at bounding box center [605, 290] width 969 height 409
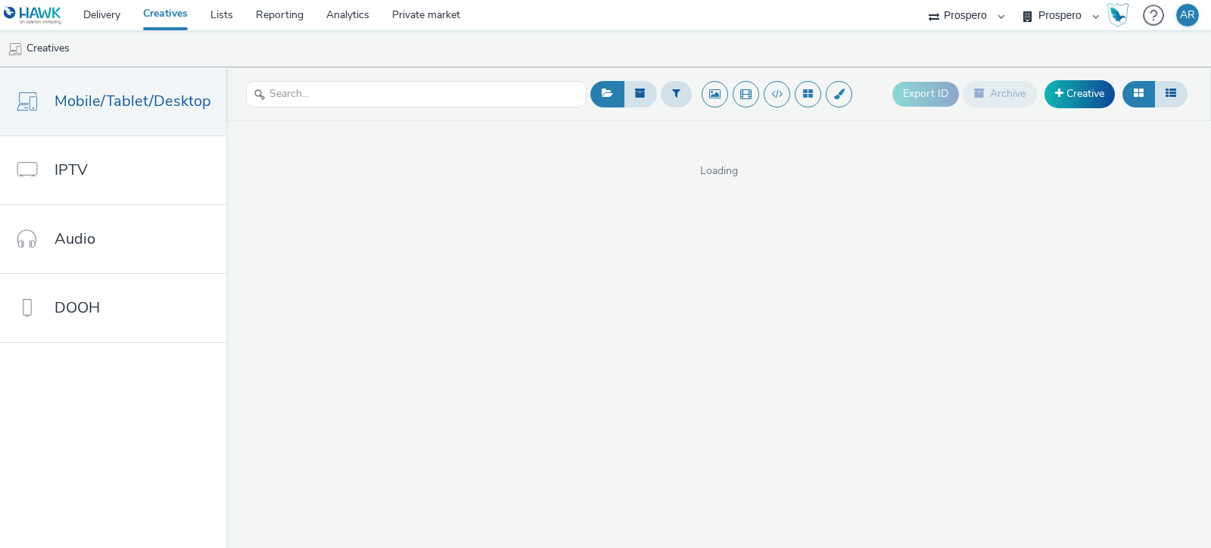
select select "47c37c18-910e-43a3-bb91-a2beb2847406"
select select "b1b940d3-d05b-48b5-821e-f328c33b988b"
select select "47c37c18-910e-43a3-bb91-a2beb2847406"
select select "b1b940d3-d05b-48b5-821e-f328c33b988b"
select select "47c37c18-910e-43a3-bb91-a2beb2847406"
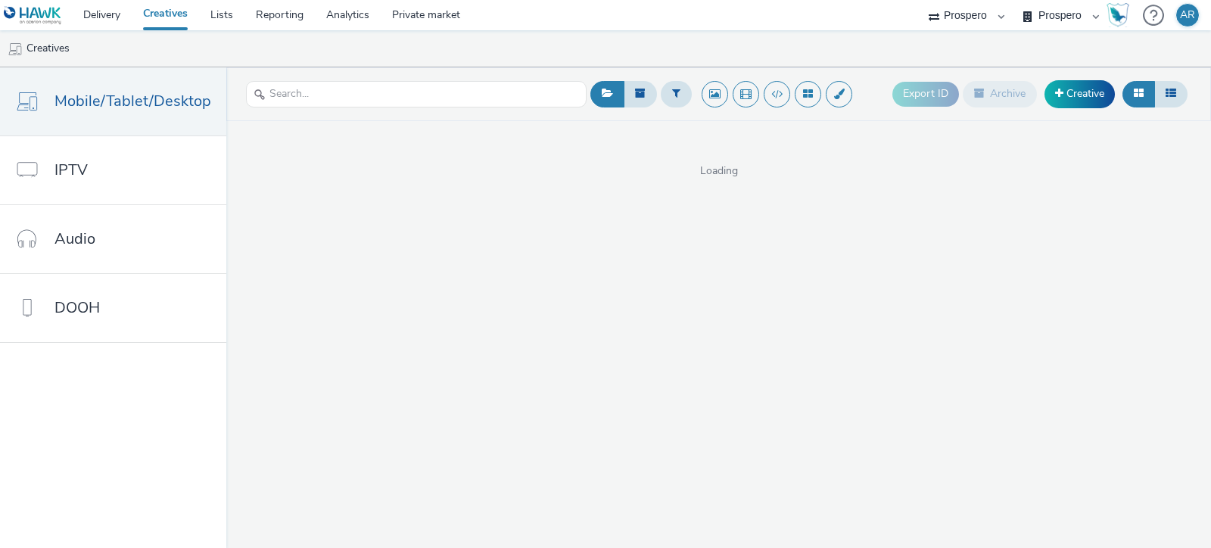
select select "b1b940d3-d05b-48b5-821e-f328c33b988b"
select select "47c37c18-910e-43a3-bb91-a2beb2847406"
select select "b1b940d3-d05b-48b5-821e-f328c33b988b"
select select "47c37c18-910e-43a3-bb91-a2beb2847406"
select select "b1b940d3-d05b-48b5-821e-f328c33b988b"
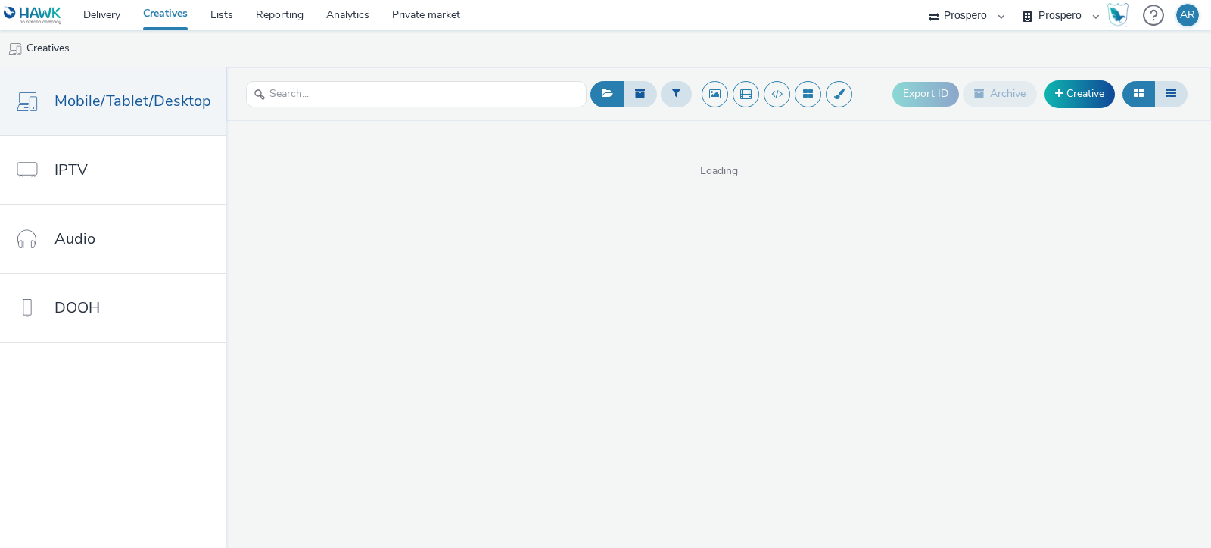
select select "47c37c18-910e-43a3-bb91-a2beb2847406"
select select "b1b940d3-d05b-48b5-821e-f328c33b988b"
